Goal: Task Accomplishment & Management: Manage account settings

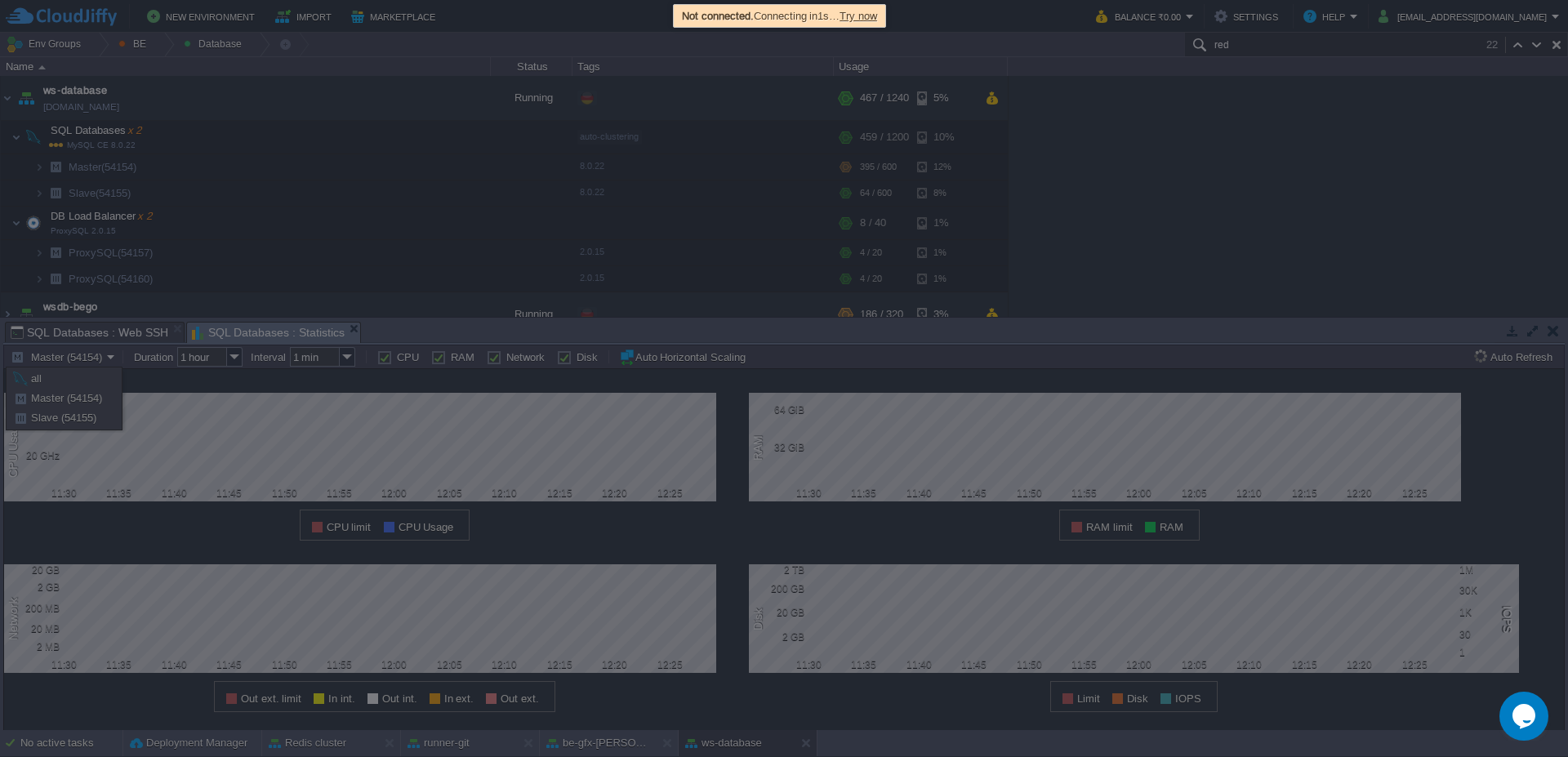
click at [871, 15] on td "New Environment Import Marketplace" at bounding box center [541, 16] width 1071 height 24
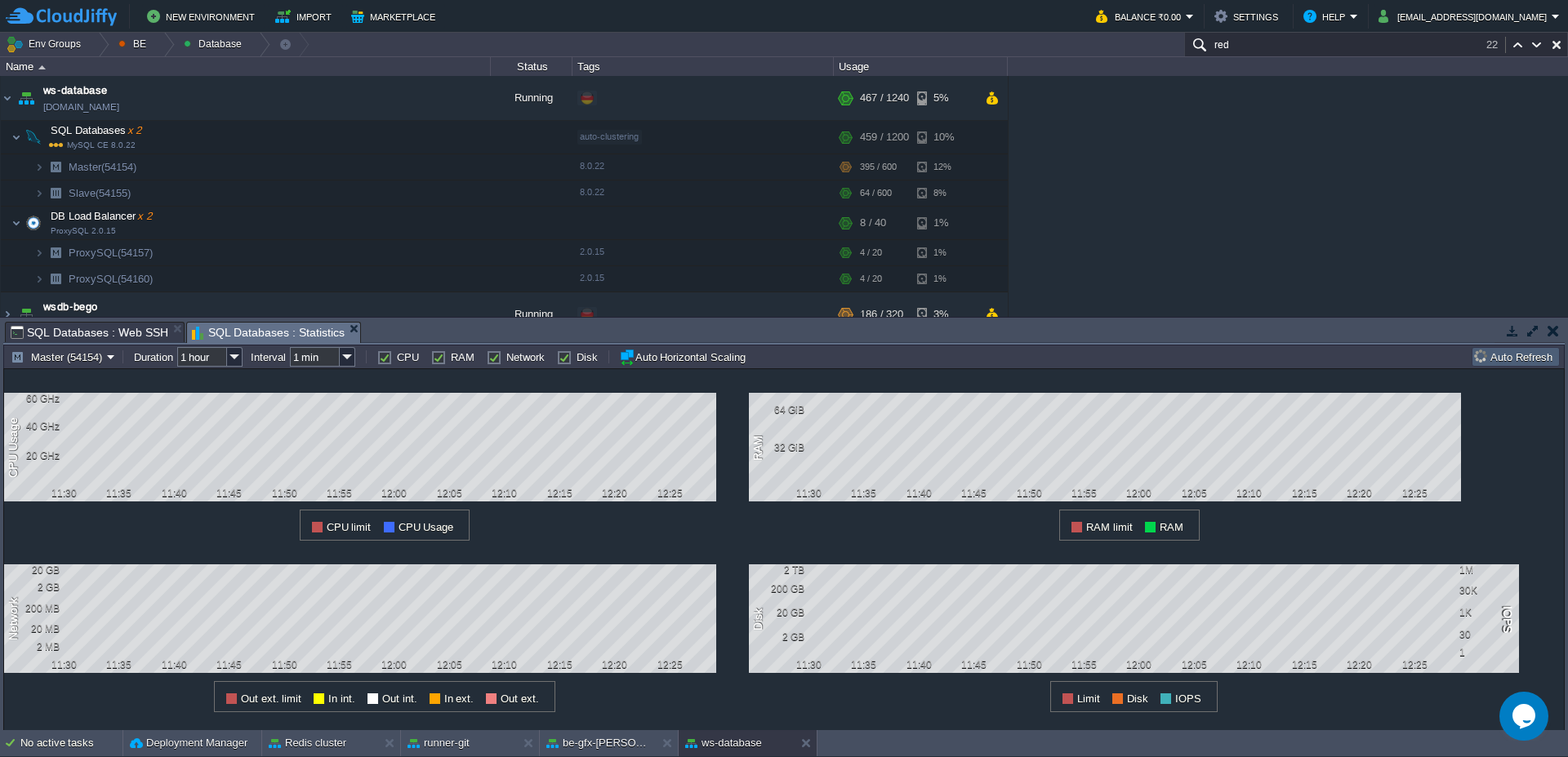
click at [1538, 355] on button "Auto Refresh" at bounding box center [1515, 357] width 83 height 15
click at [97, 358] on button "Master (54154)" at bounding box center [58, 357] width 96 height 15
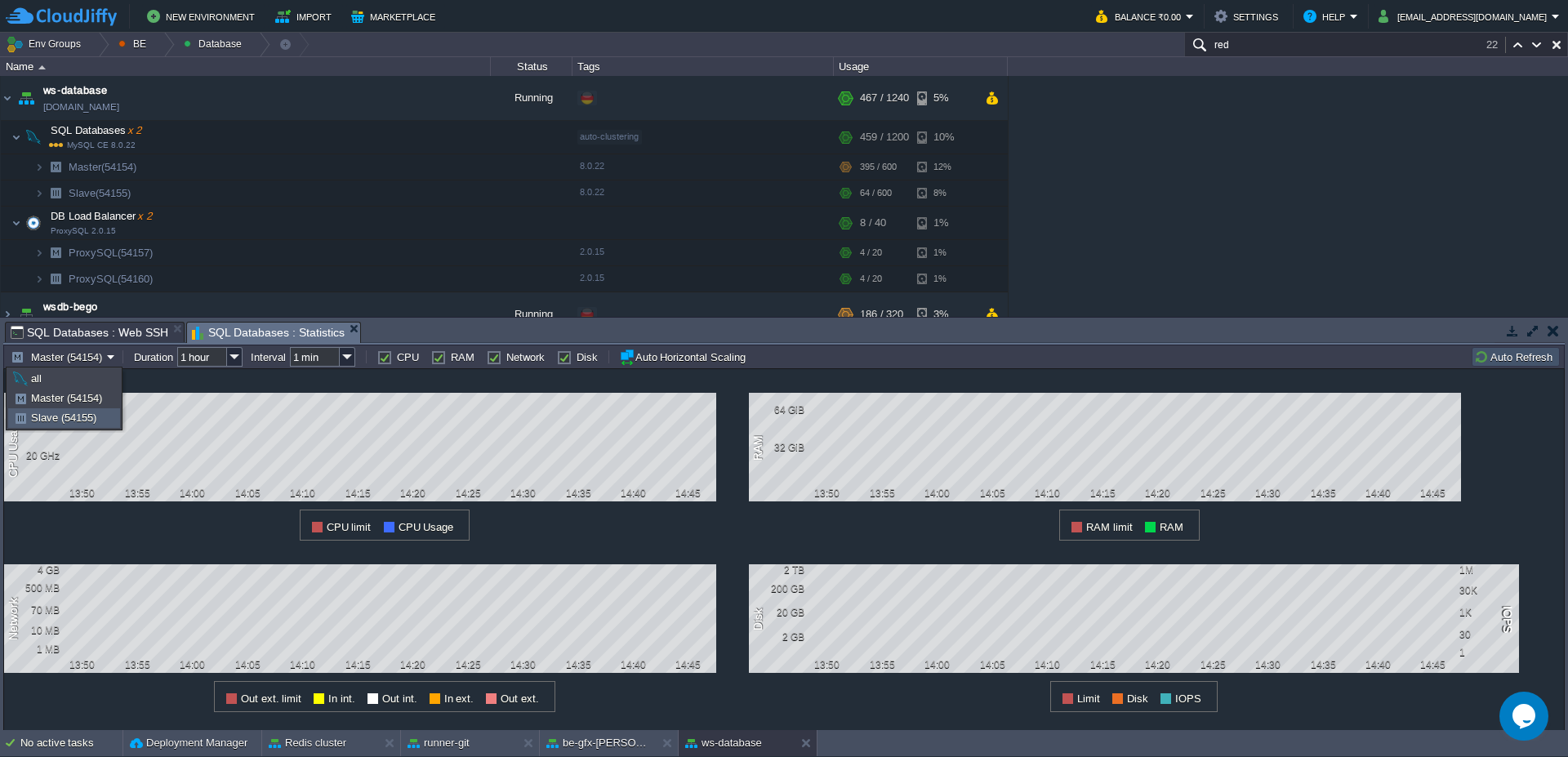
click at [70, 411] on link "Slave (54155)" at bounding box center [64, 417] width 110 height 18
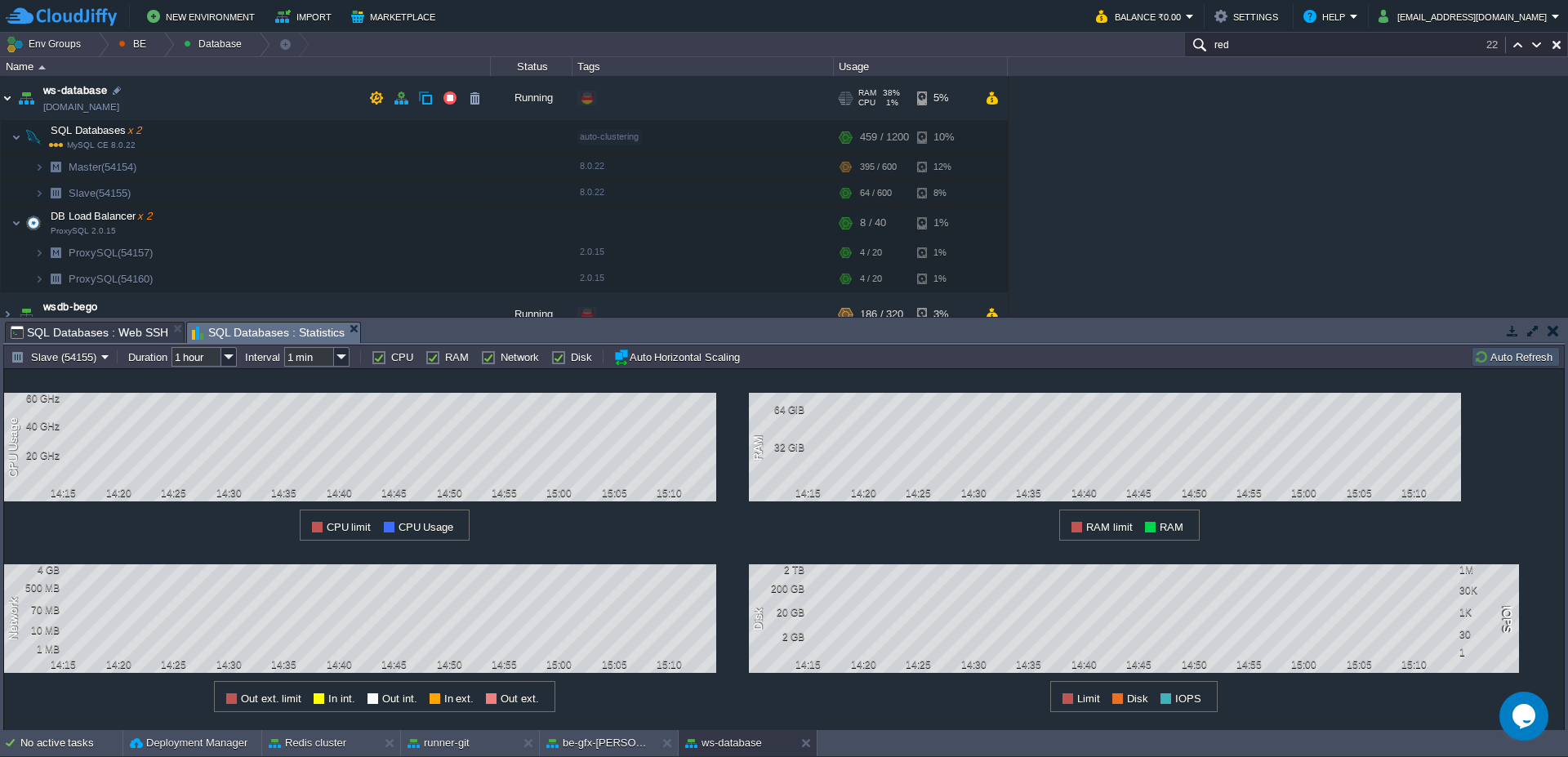
click at [8, 99] on img at bounding box center [7, 98] width 13 height 44
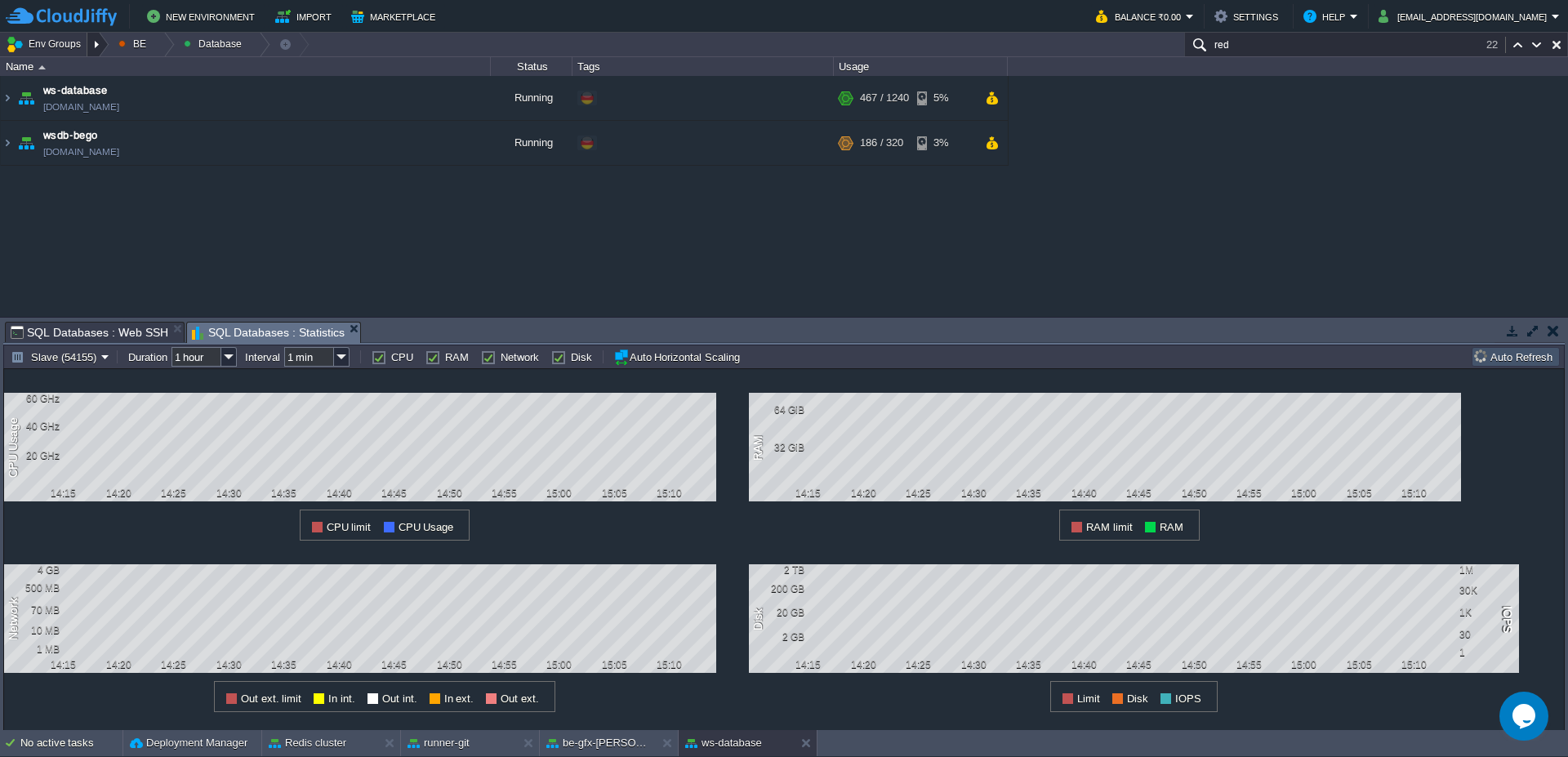
click at [88, 45] on div at bounding box center [99, 44] width 22 height 23
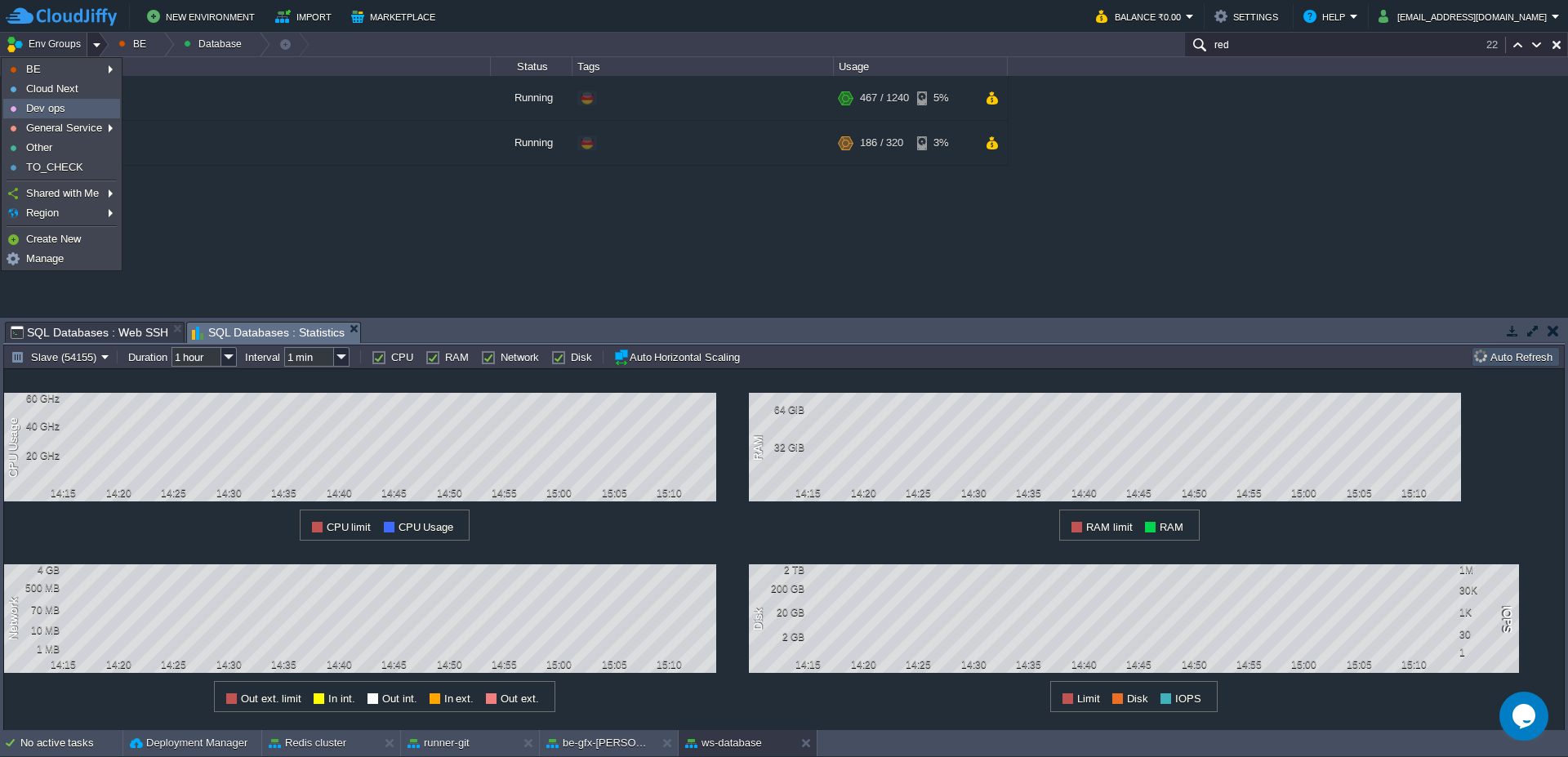
click at [84, 109] on link "Dev ops" at bounding box center [61, 108] width 115 height 18
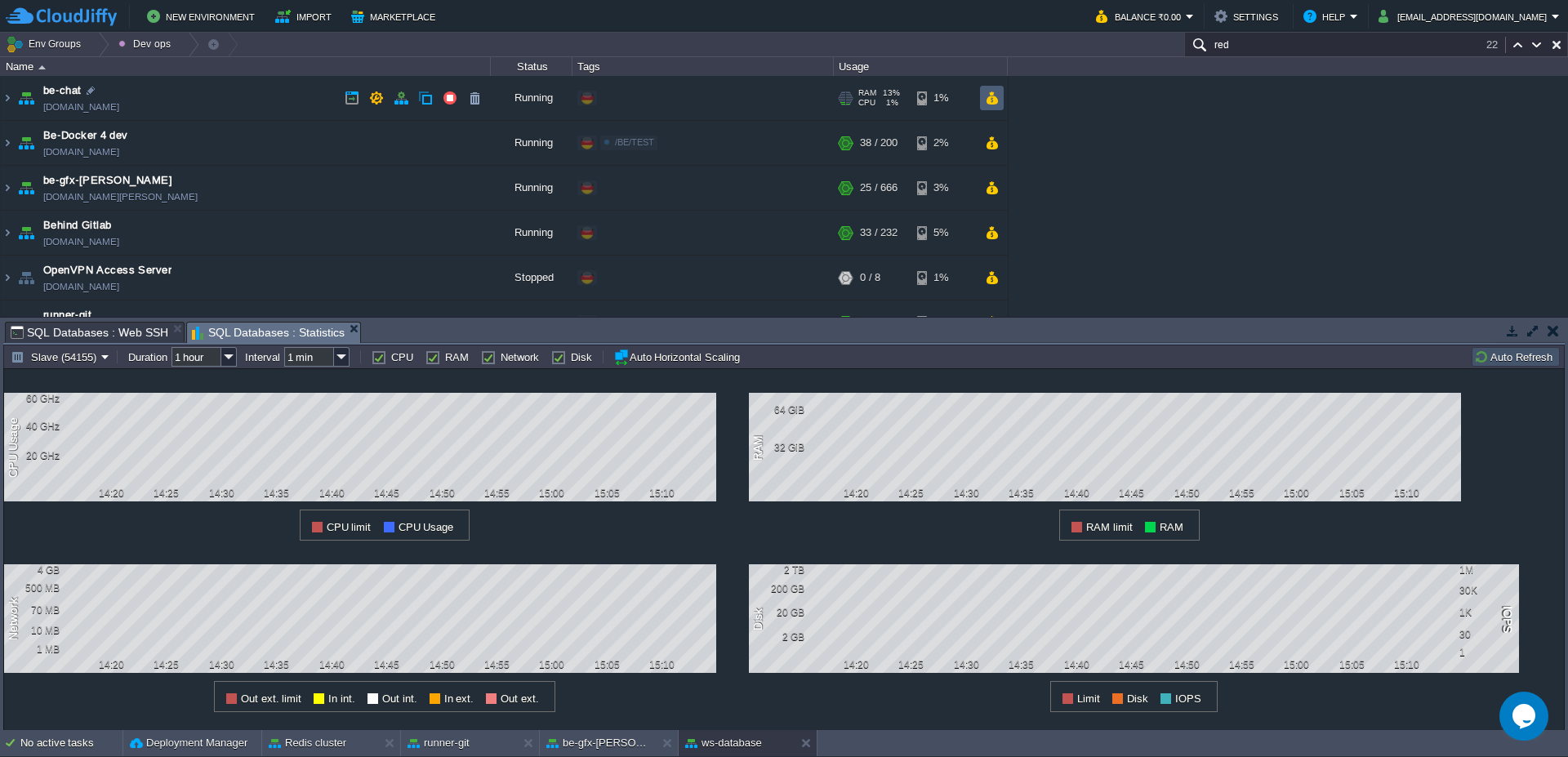
click at [997, 97] on button "button" at bounding box center [991, 98] width 14 height 15
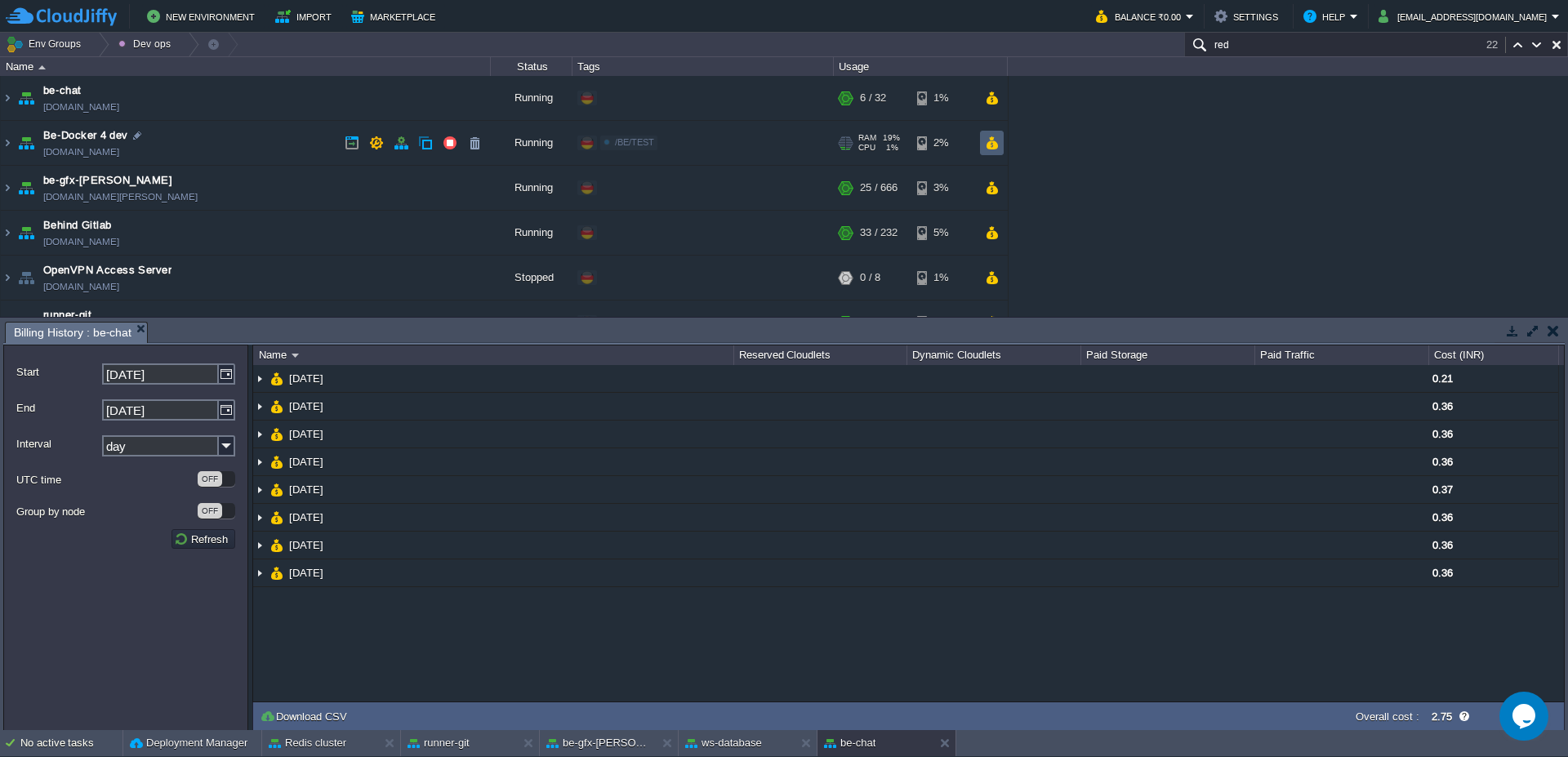
click at [991, 150] on td at bounding box center [991, 142] width 23 height 24
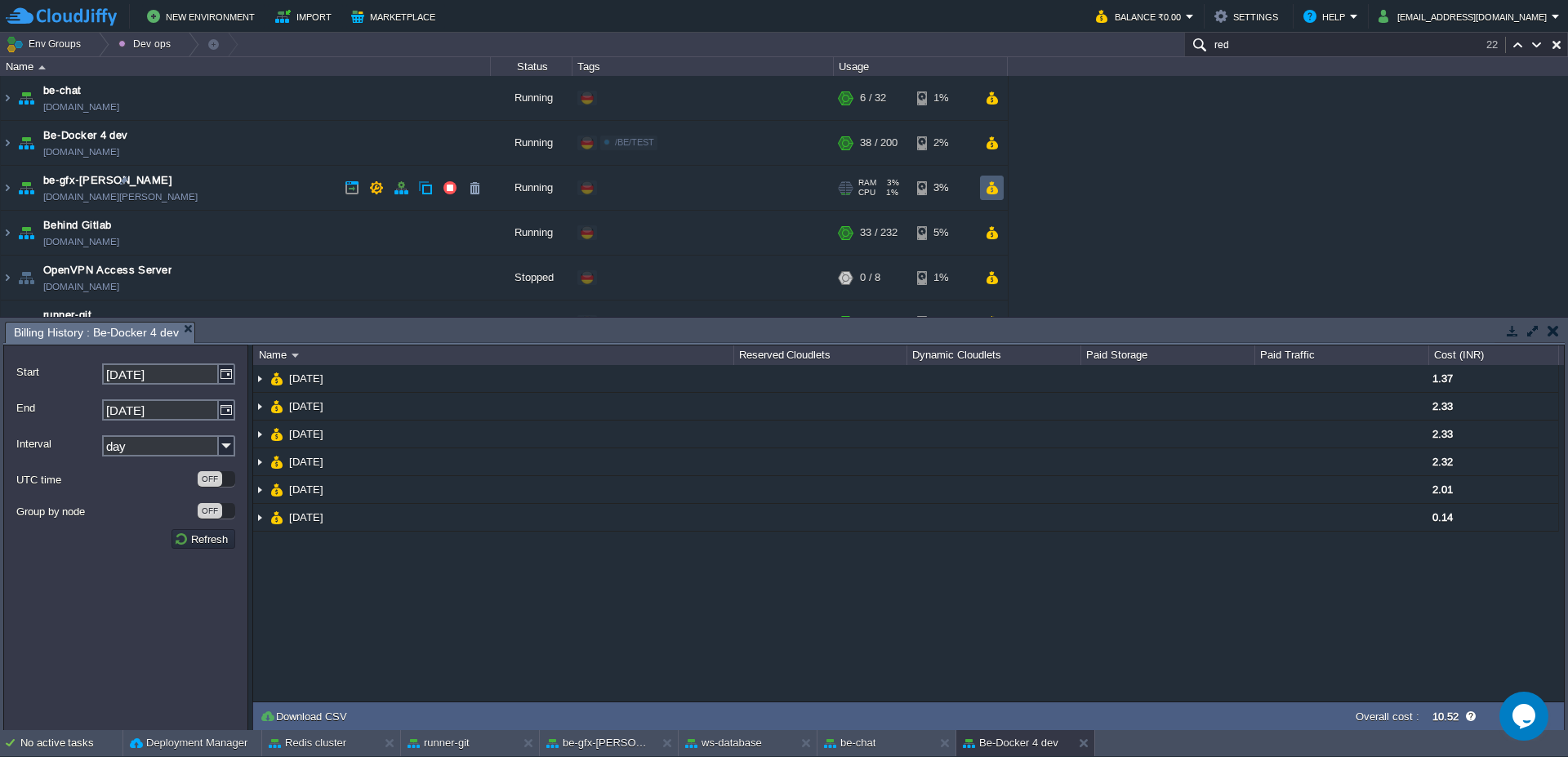
click at [993, 191] on button "button" at bounding box center [991, 188] width 14 height 15
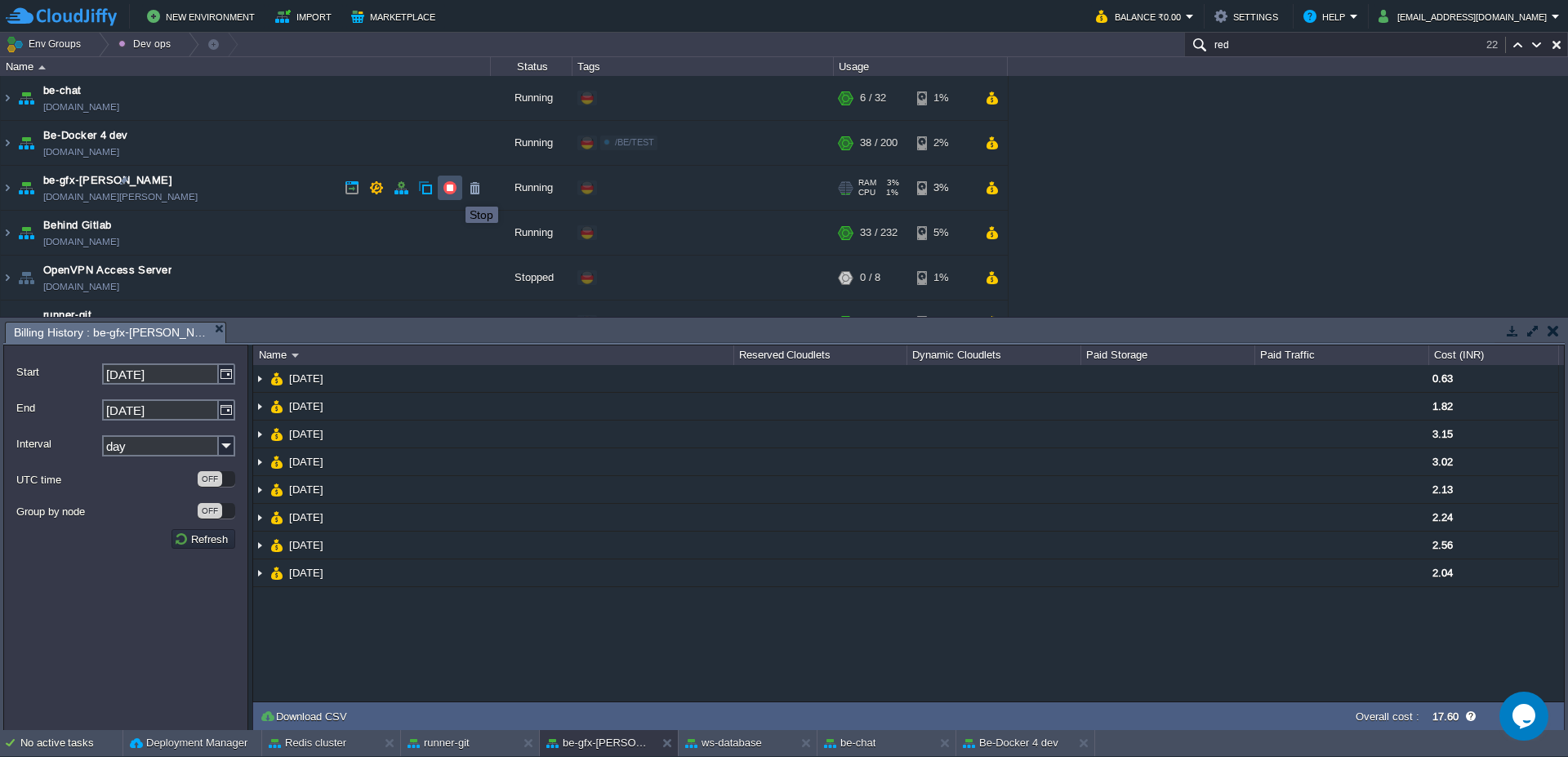
click at [453, 192] on button "button" at bounding box center [450, 188] width 15 height 15
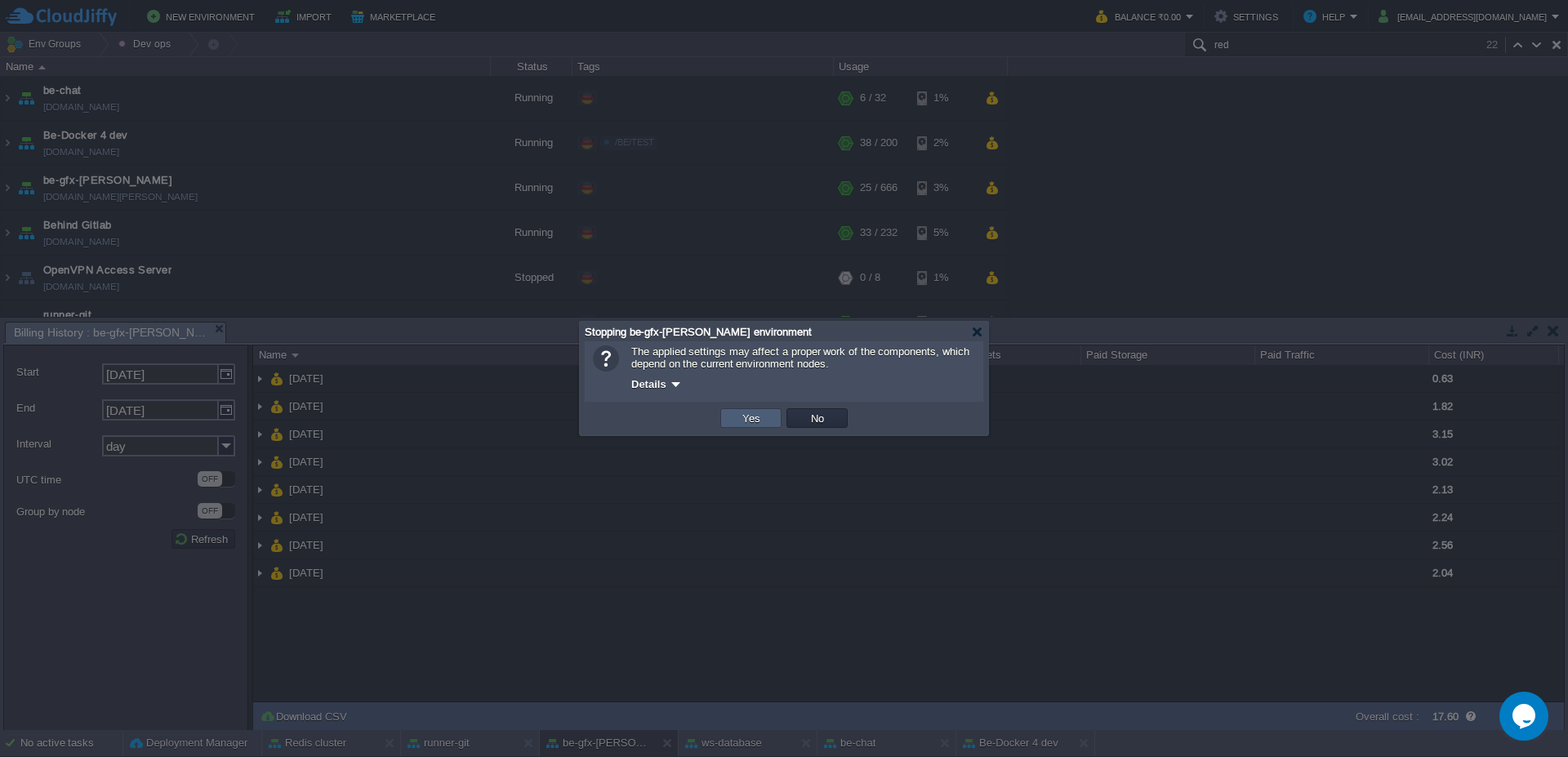
click at [763, 426] on td "Yes" at bounding box center [750, 417] width 61 height 20
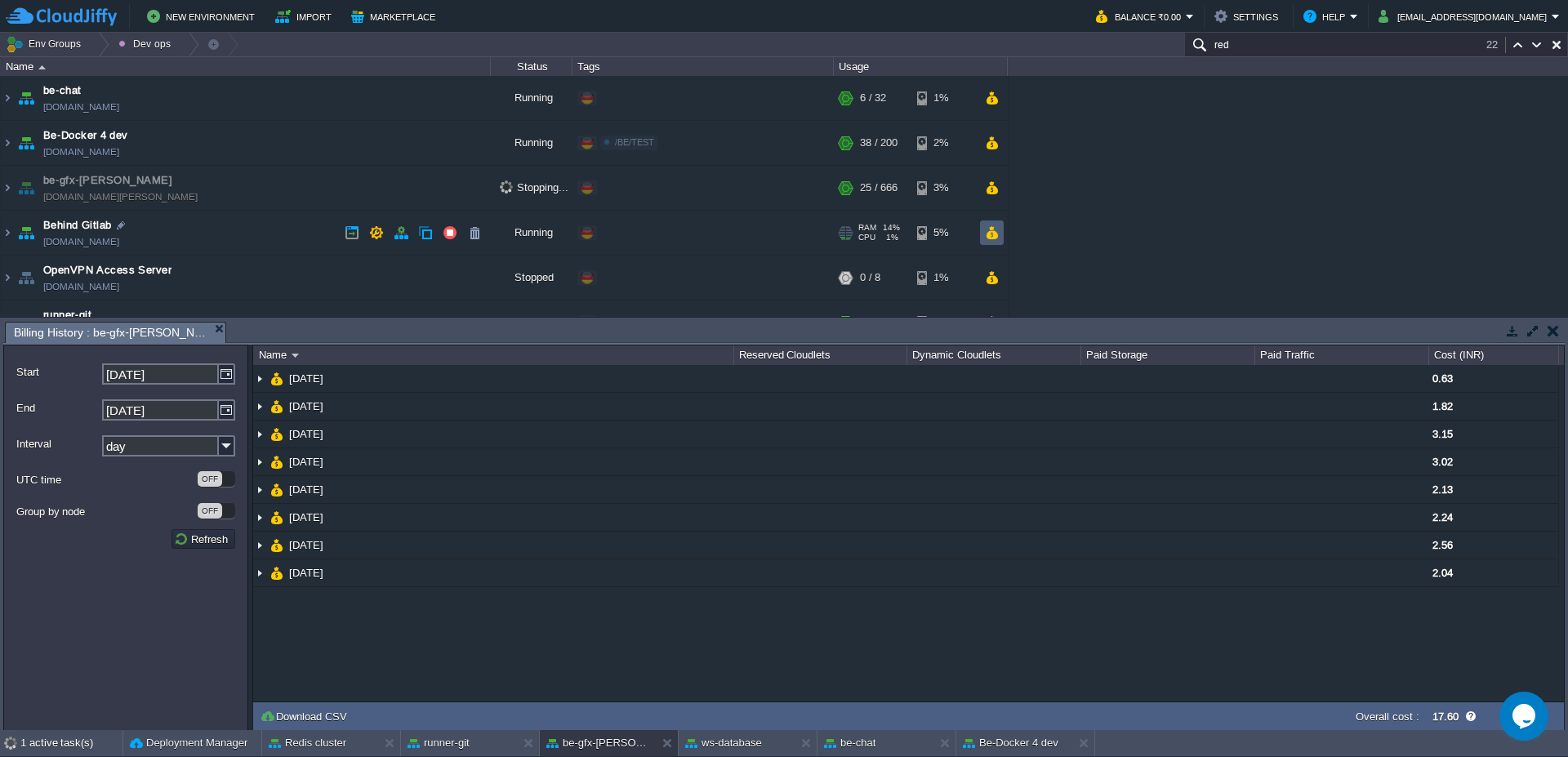
click at [991, 236] on button "button" at bounding box center [991, 233] width 14 height 15
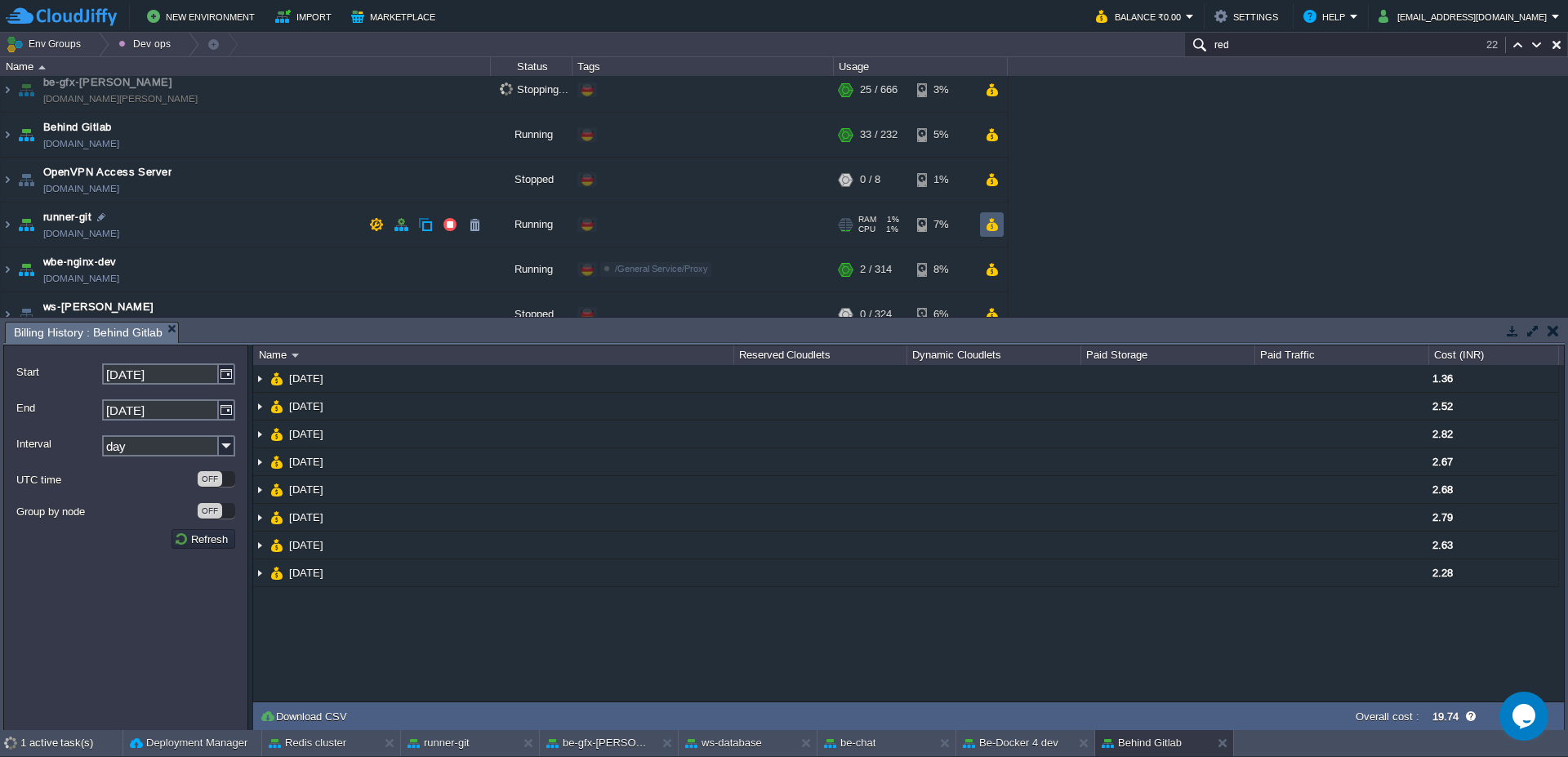
click at [983, 230] on td at bounding box center [991, 224] width 23 height 24
click at [1001, 227] on td at bounding box center [991, 224] width 23 height 24
click at [14, 224] on td "runner-git [DOMAIN_NAME]" at bounding box center [246, 224] width 490 height 45
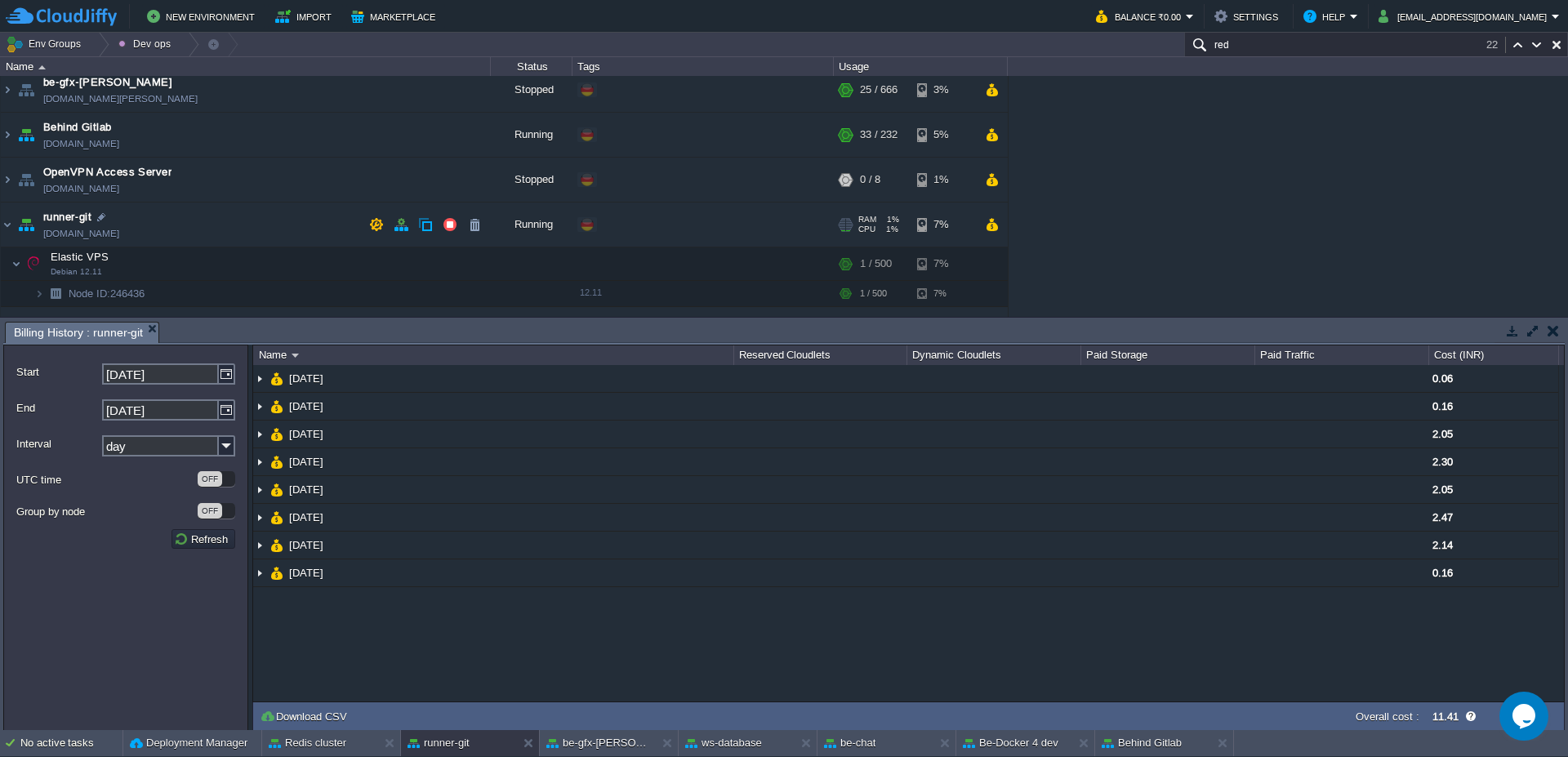
click at [14, 224] on td "runner-git [DOMAIN_NAME]" at bounding box center [246, 224] width 490 height 45
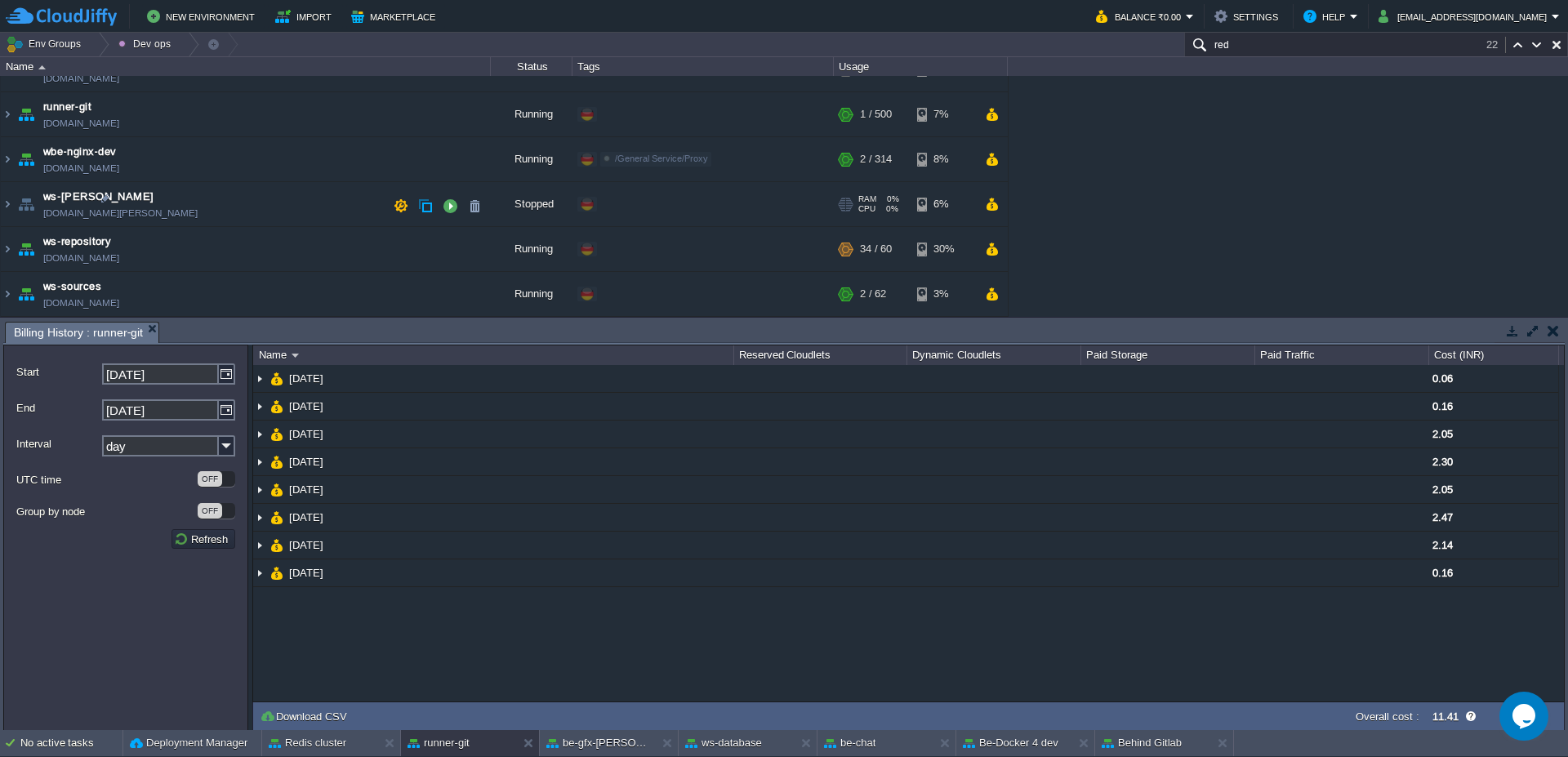
scroll to position [209, 0]
click at [3, 253] on img at bounding box center [7, 249] width 13 height 44
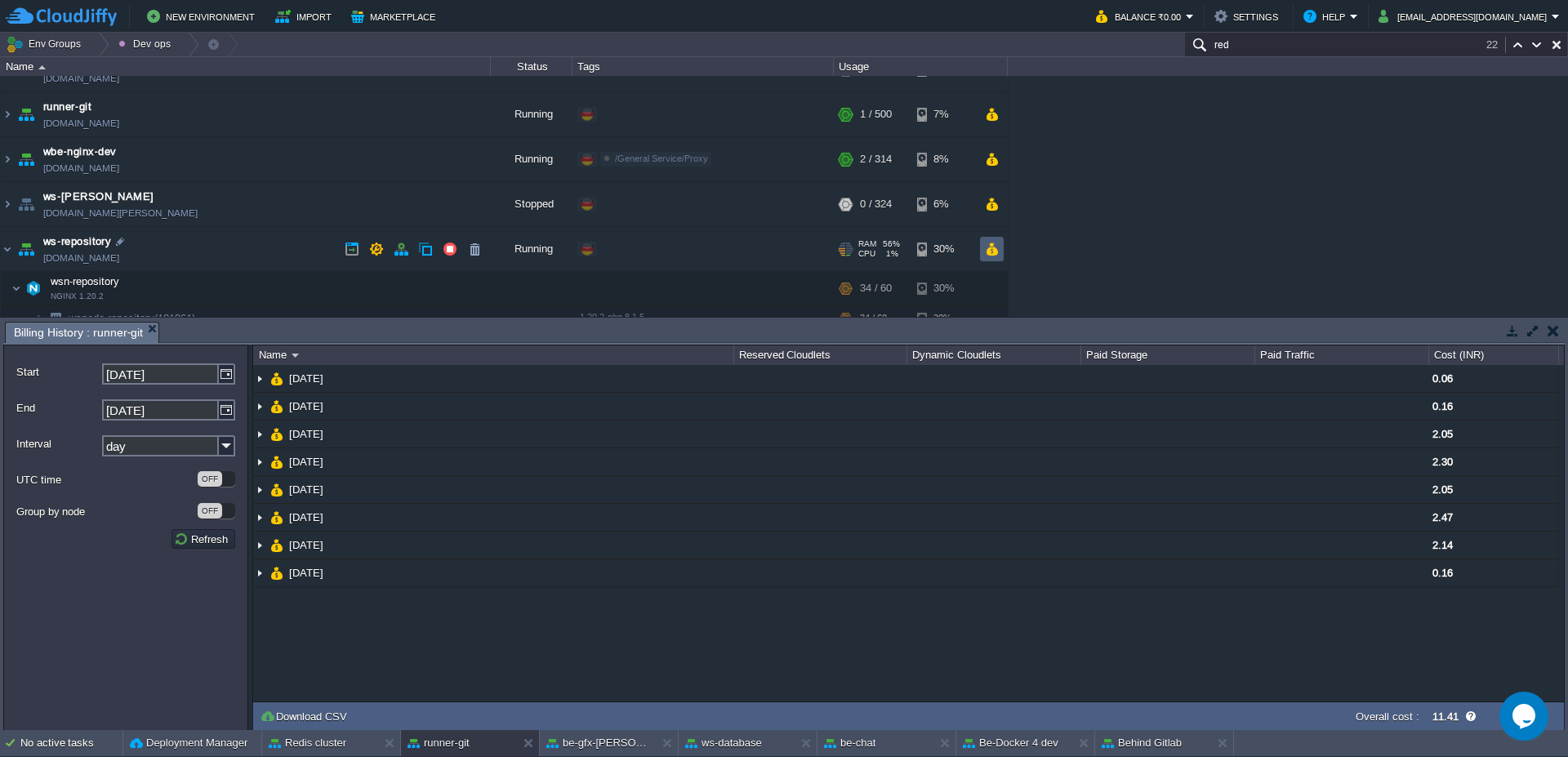
click at [992, 255] on button "button" at bounding box center [991, 250] width 14 height 15
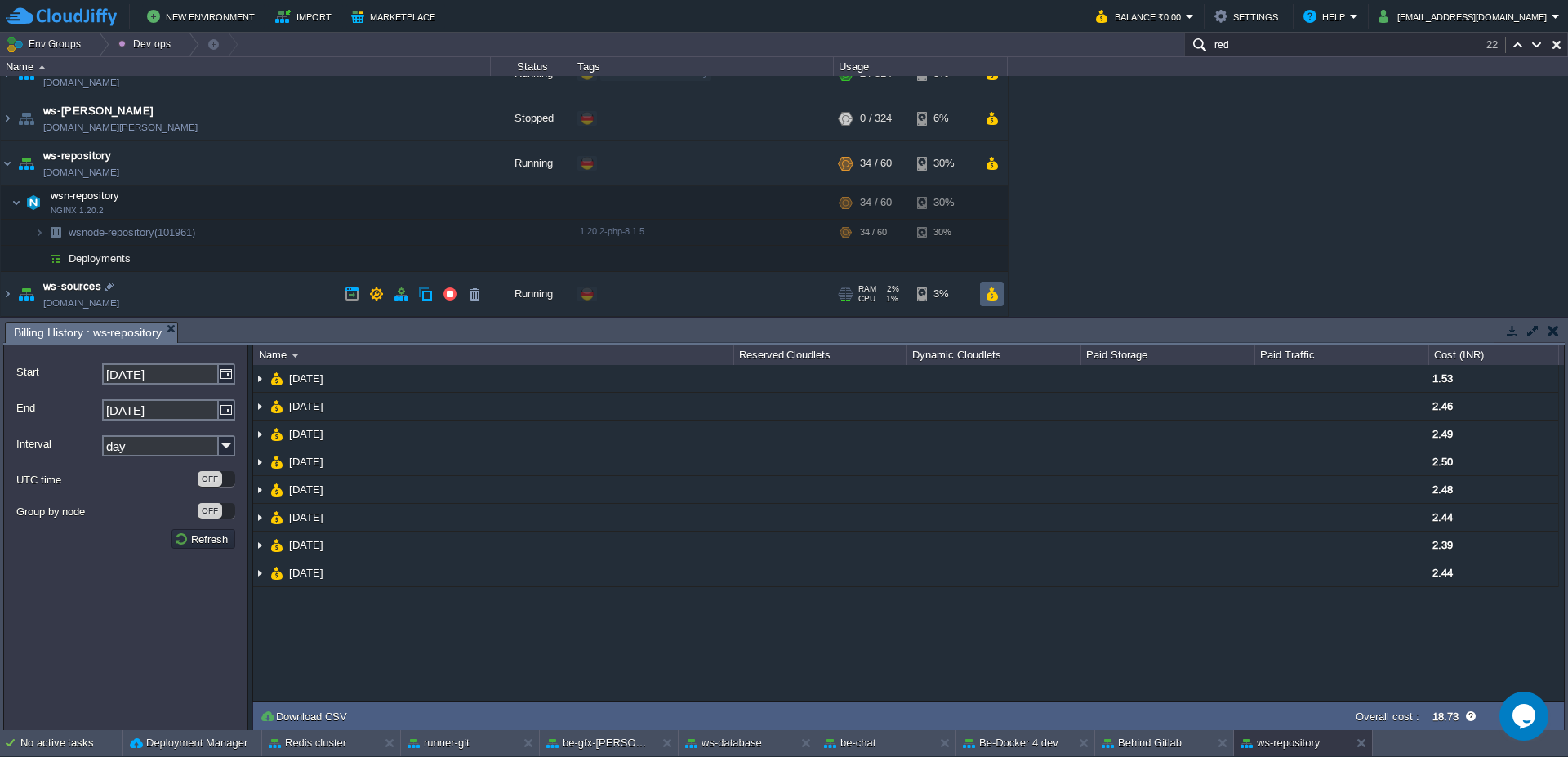
click at [994, 296] on button "button" at bounding box center [991, 294] width 14 height 15
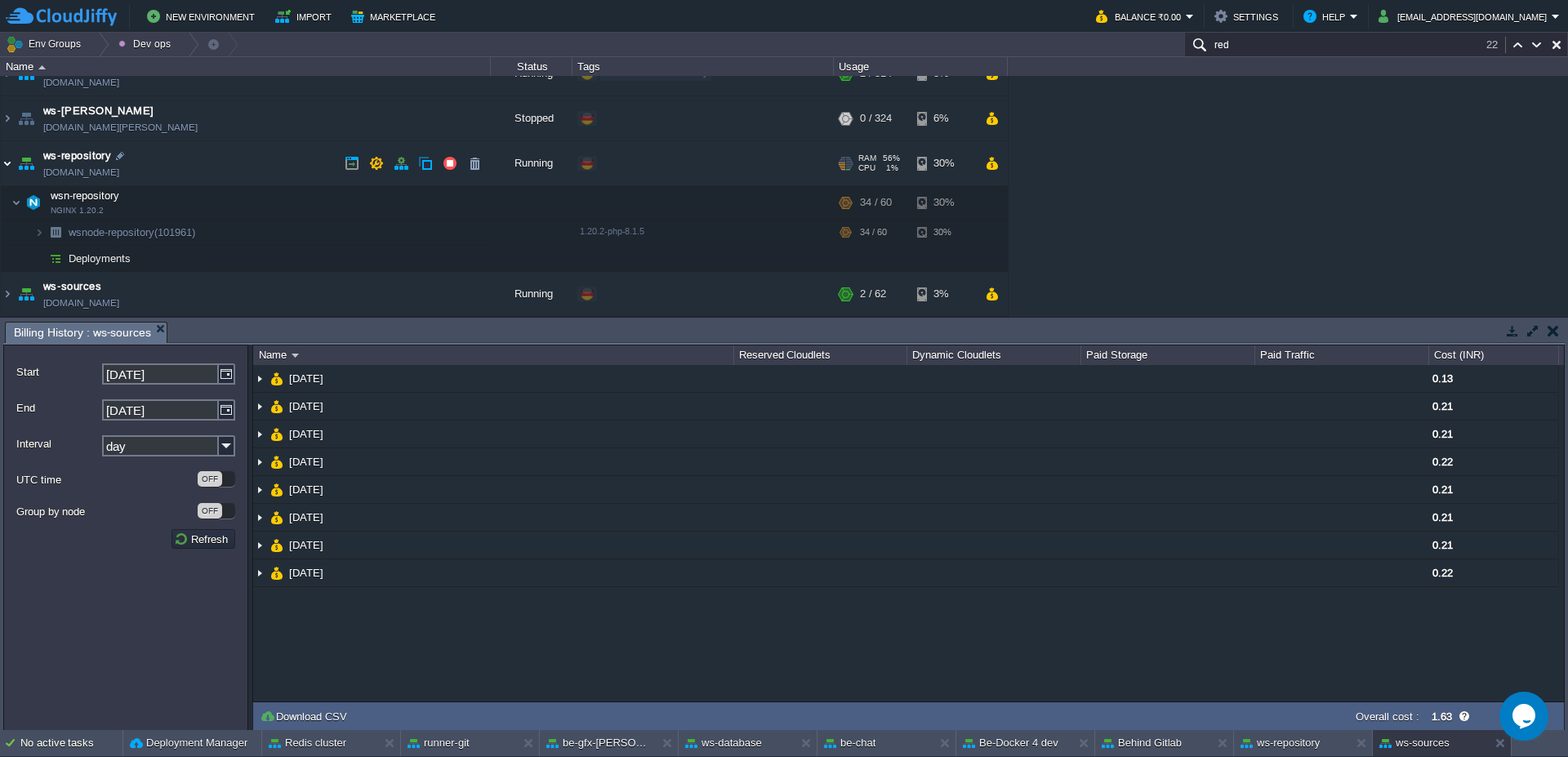
click at [9, 166] on img at bounding box center [7, 163] width 13 height 44
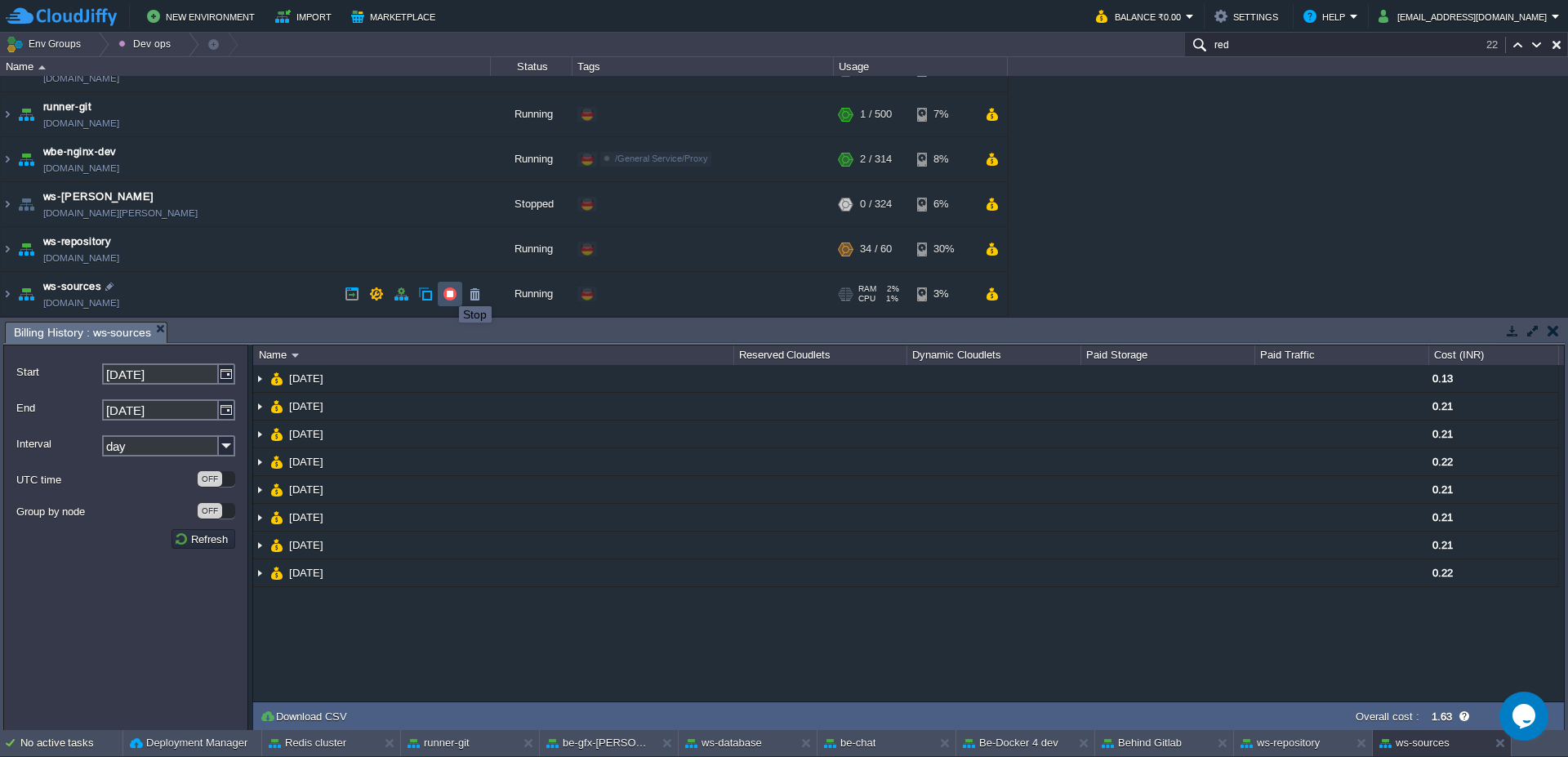
click at [447, 291] on button "button" at bounding box center [450, 294] width 15 height 15
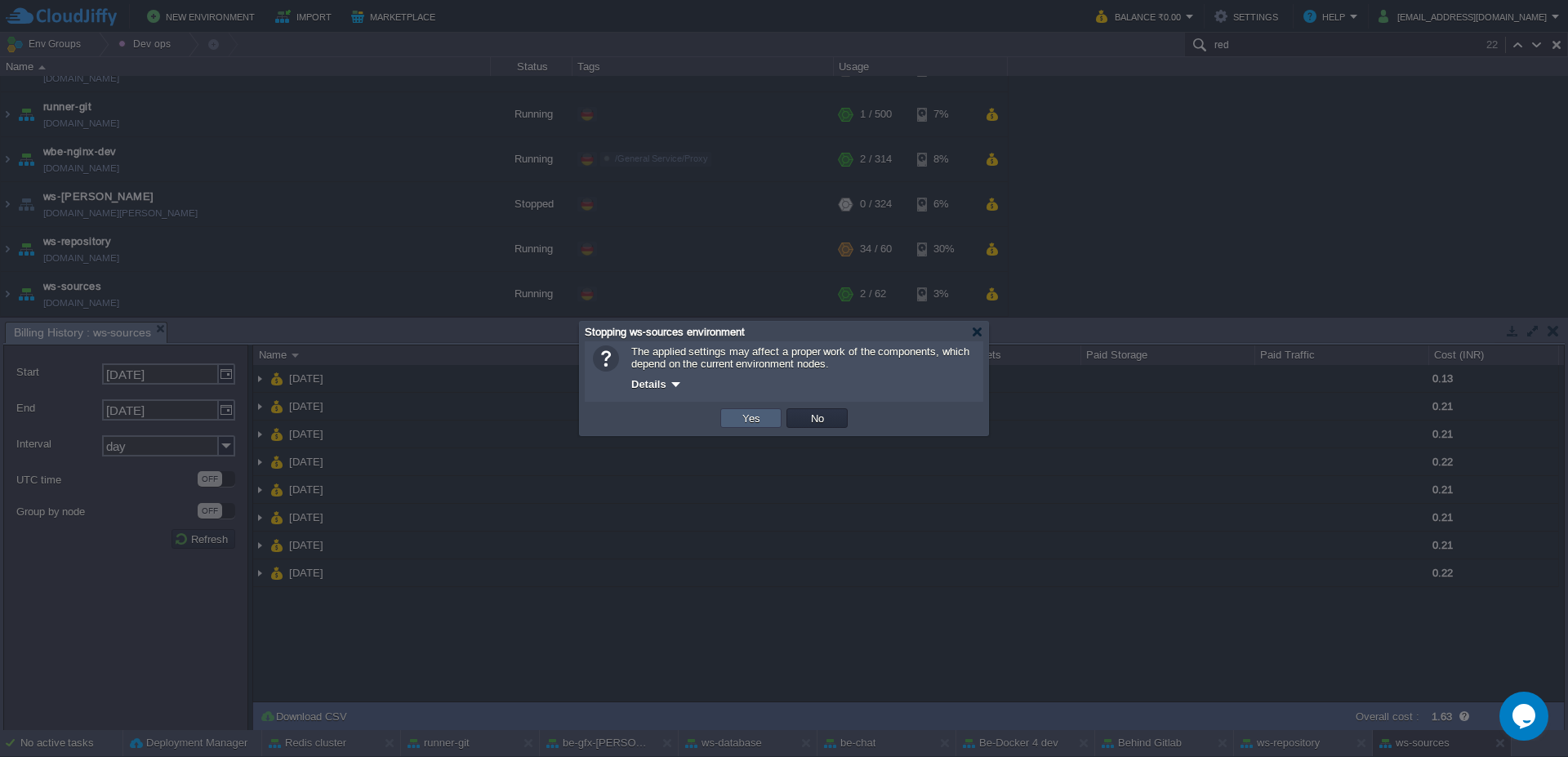
click at [750, 423] on button "Yes" at bounding box center [751, 418] width 28 height 15
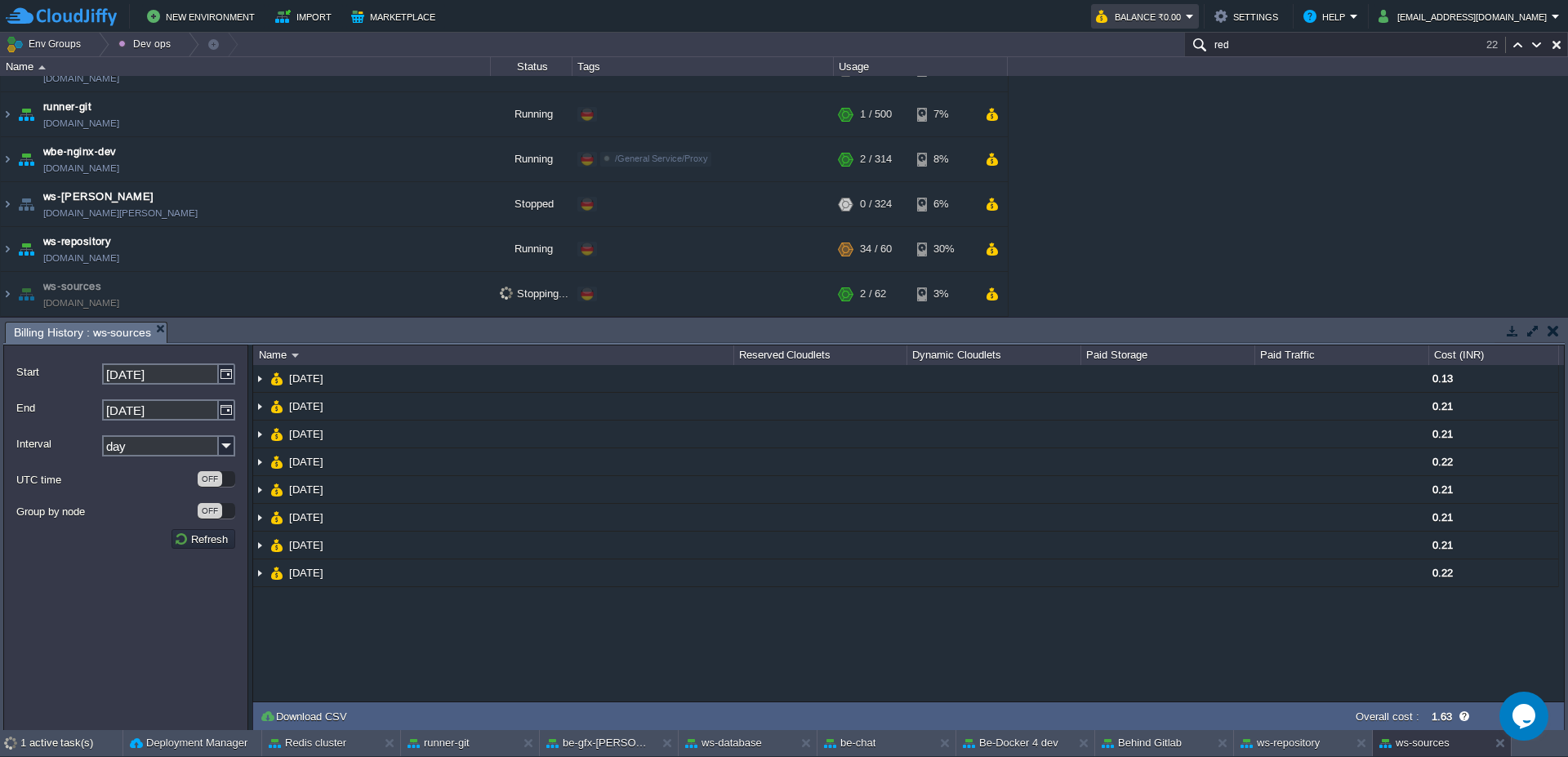
click at [1194, 15] on em "Balance ₹0.00" at bounding box center [1144, 16] width 98 height 20
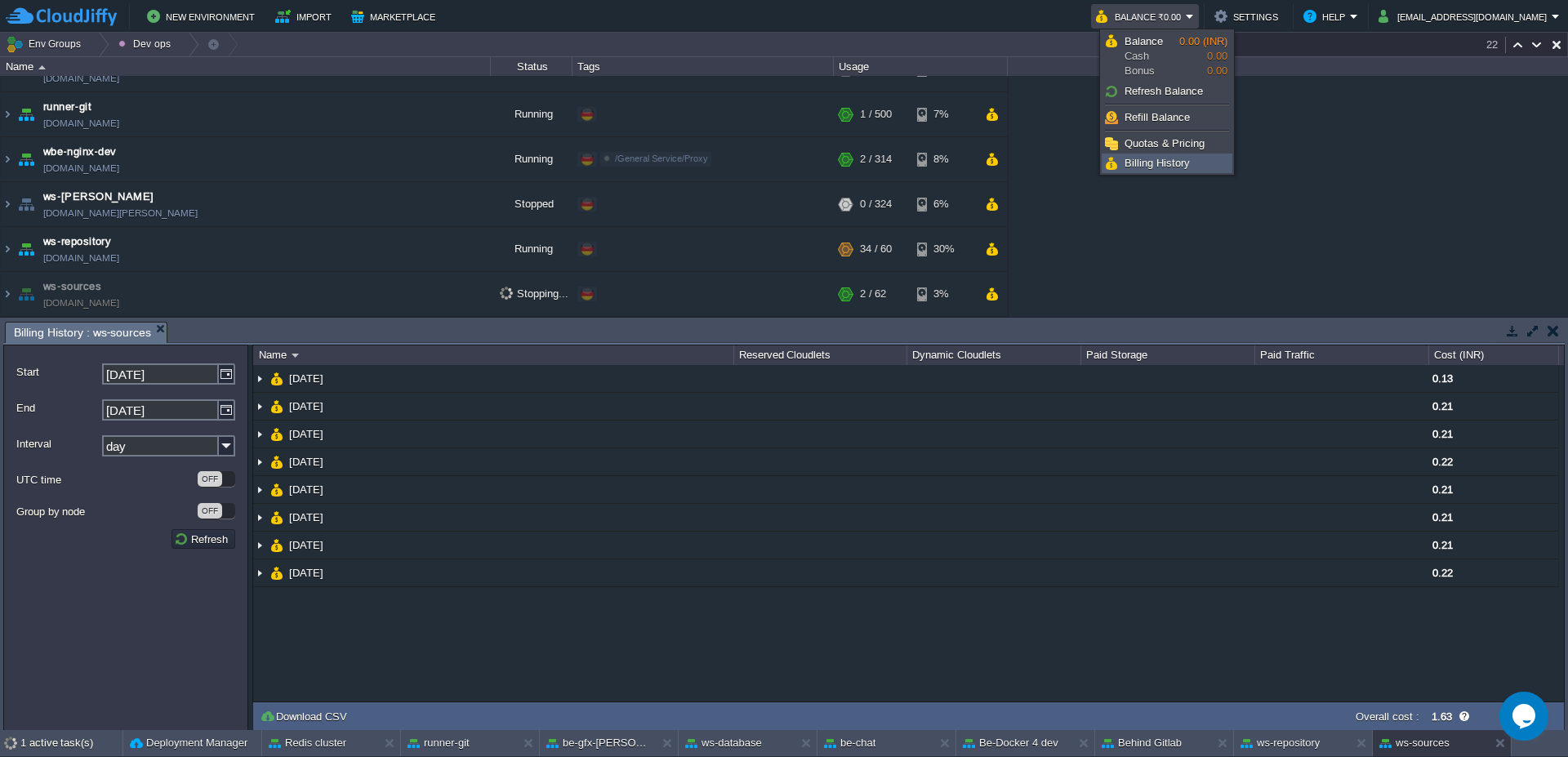
click at [1154, 162] on span "Billing History" at bounding box center [1156, 162] width 65 height 12
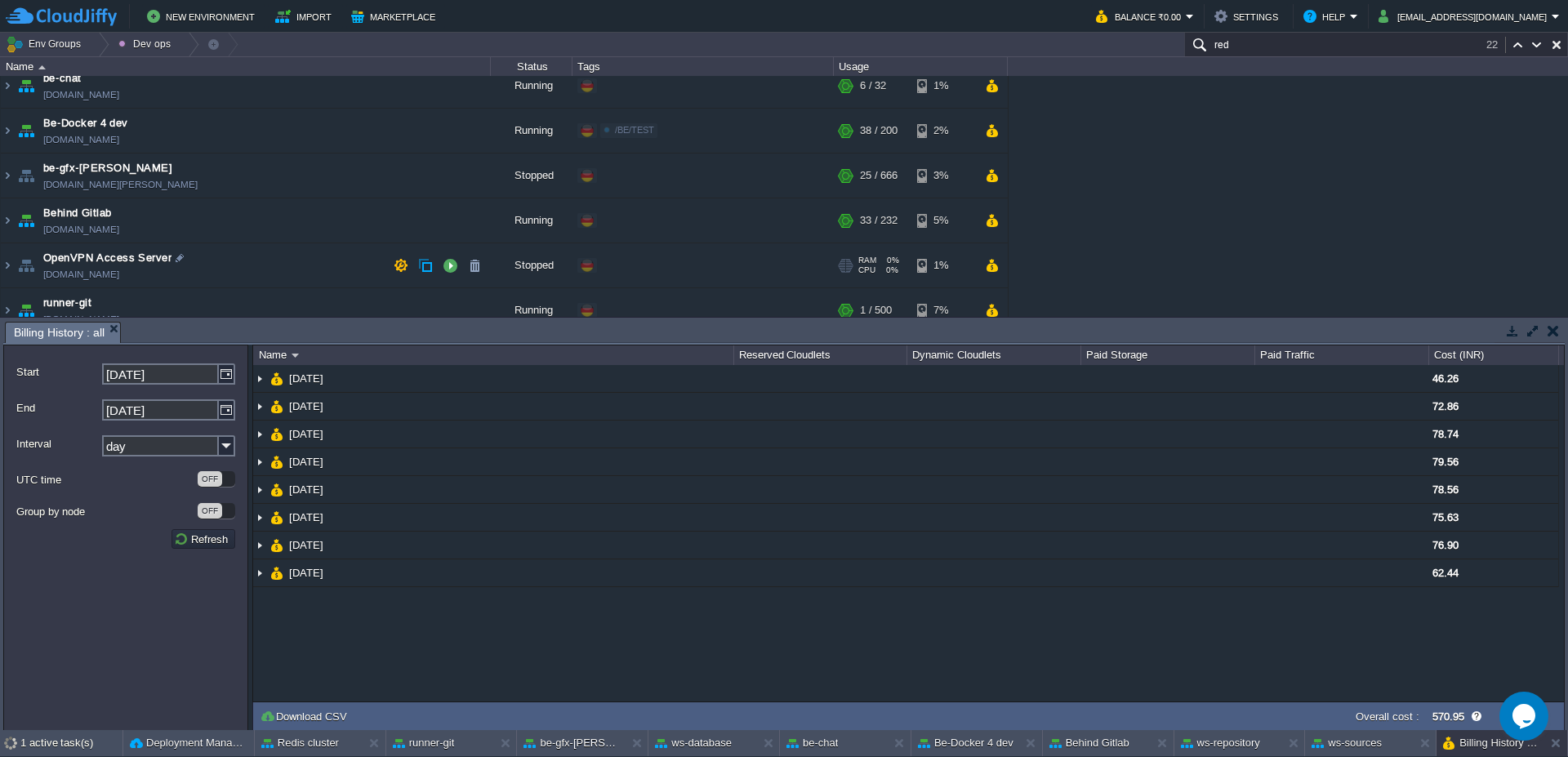
scroll to position [0, 0]
